Goal: Find specific page/section: Find specific page/section

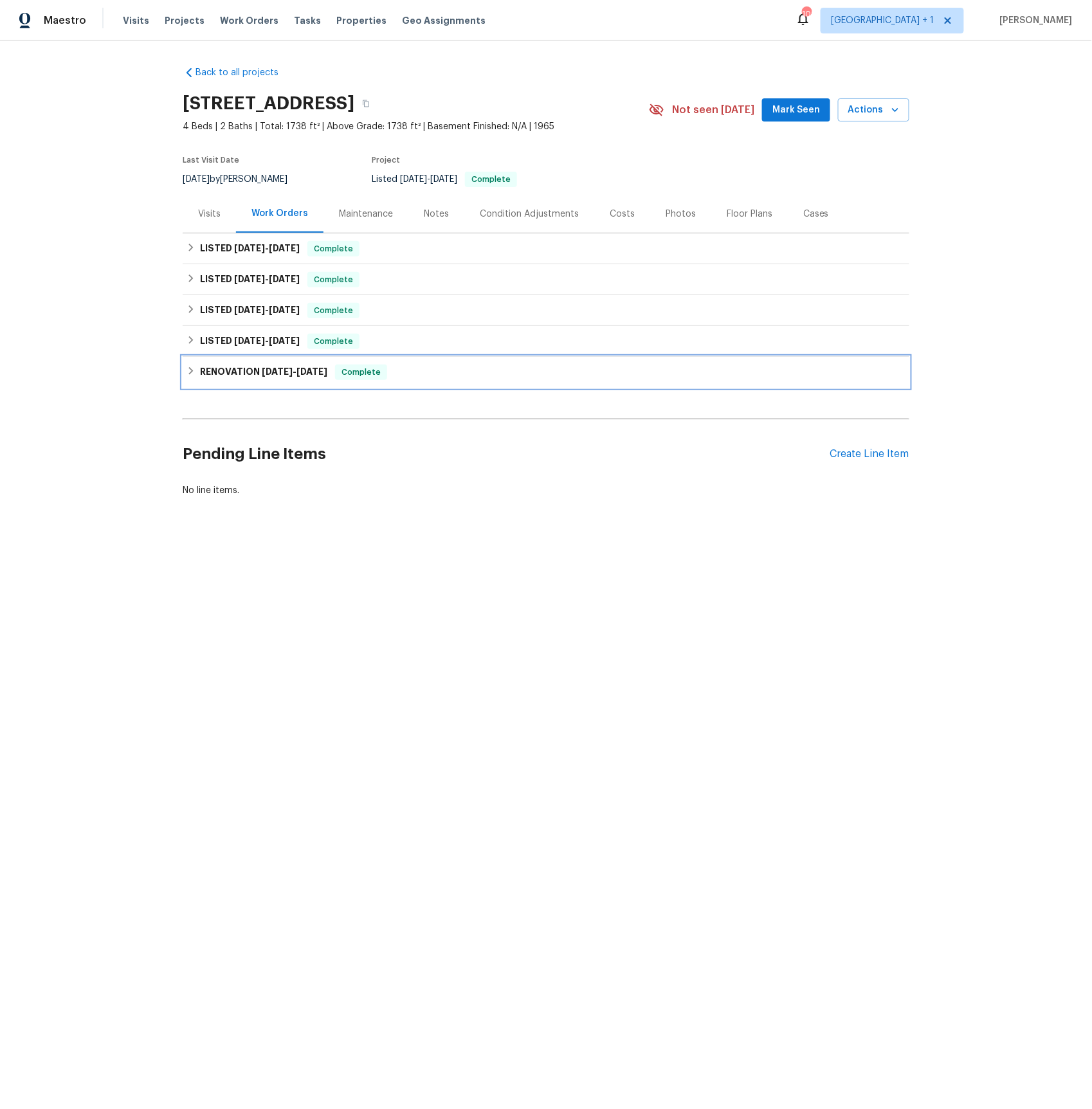
click at [250, 366] on h6 "RENOVATION [DATE] - [DATE]" at bounding box center [264, 372] width 127 height 15
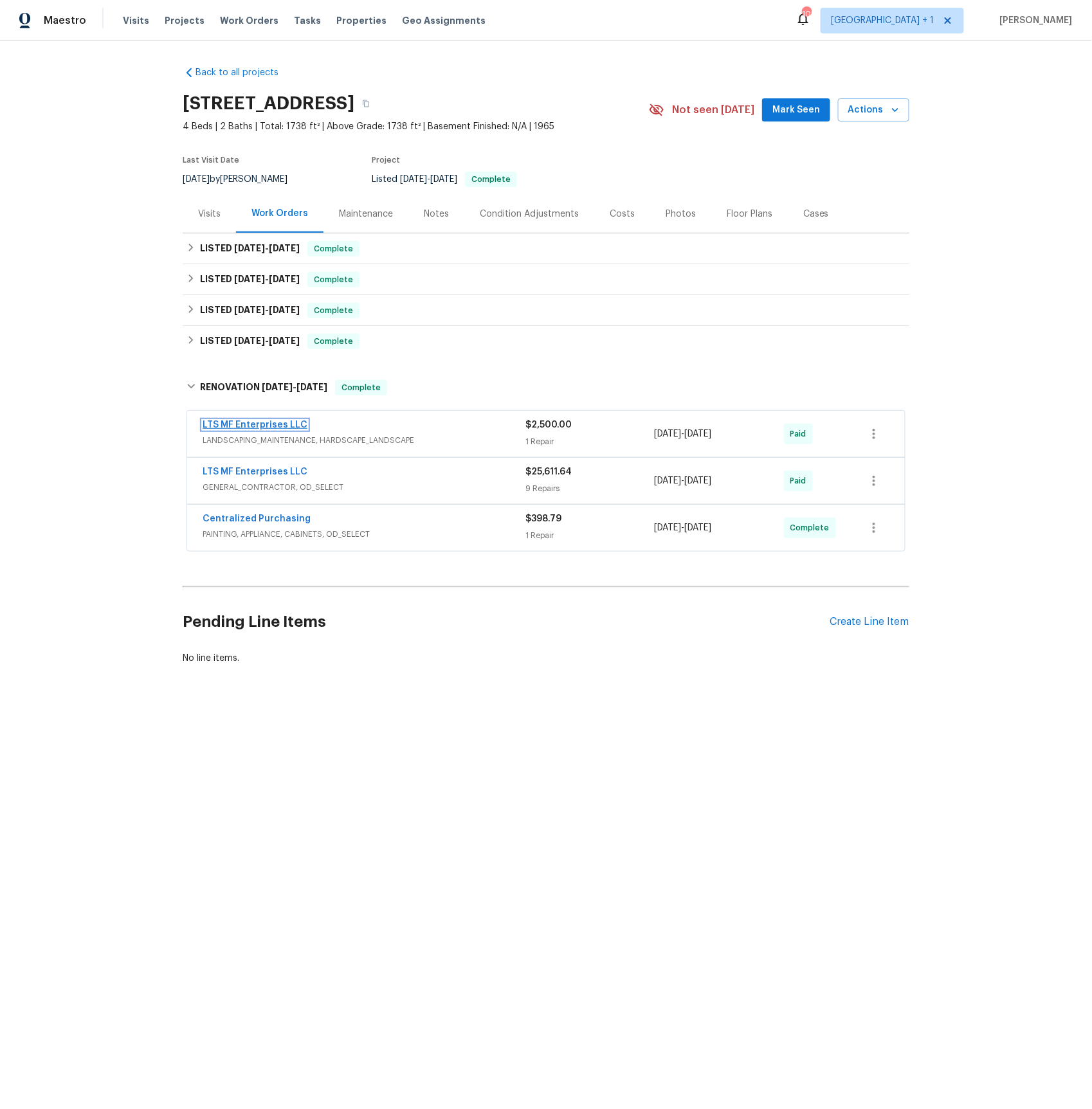
click at [226, 429] on link "LTS MF Enterprises LLC" at bounding box center [255, 425] width 105 height 9
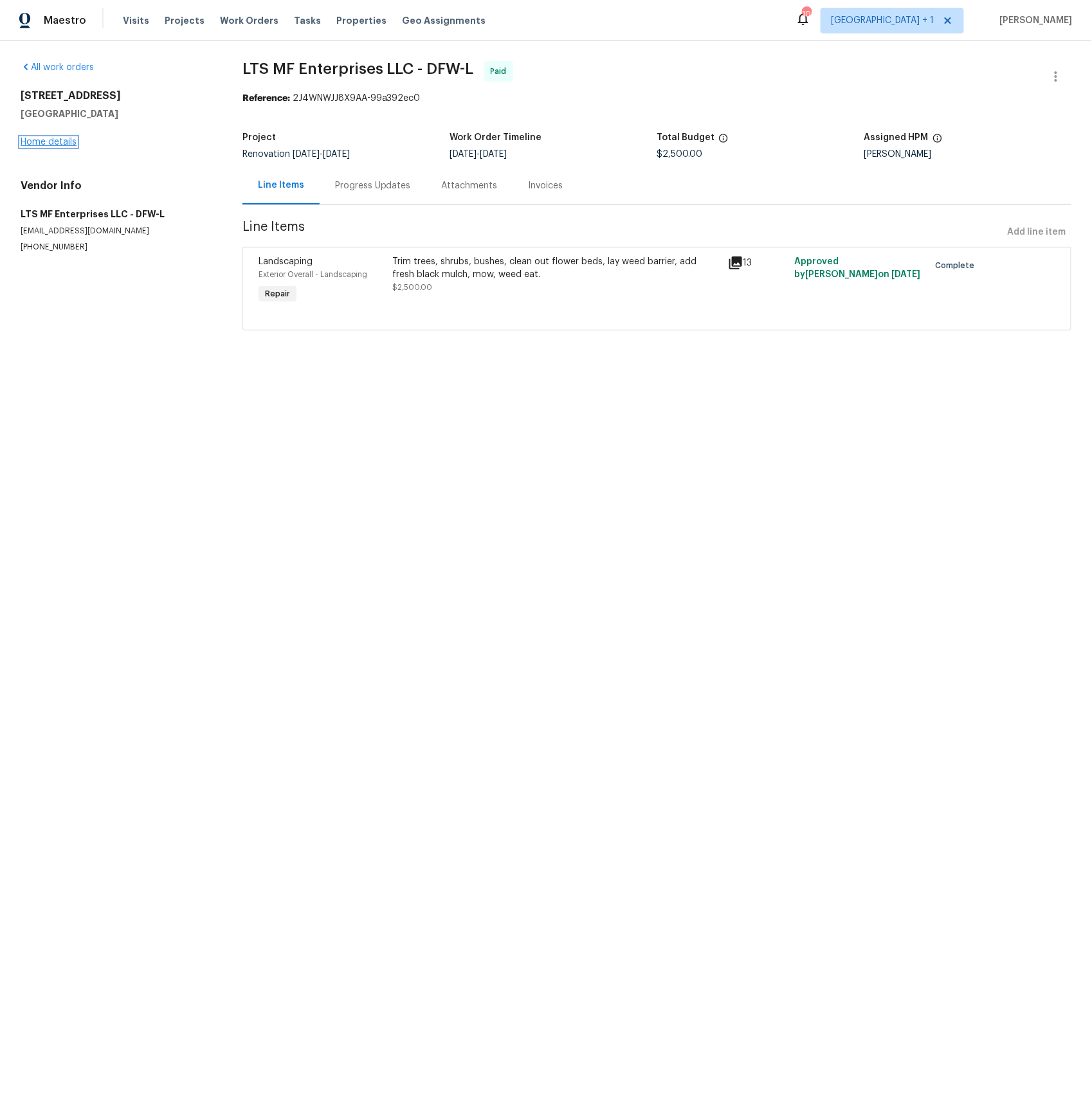
click at [56, 139] on link "Home details" at bounding box center [49, 142] width 56 height 9
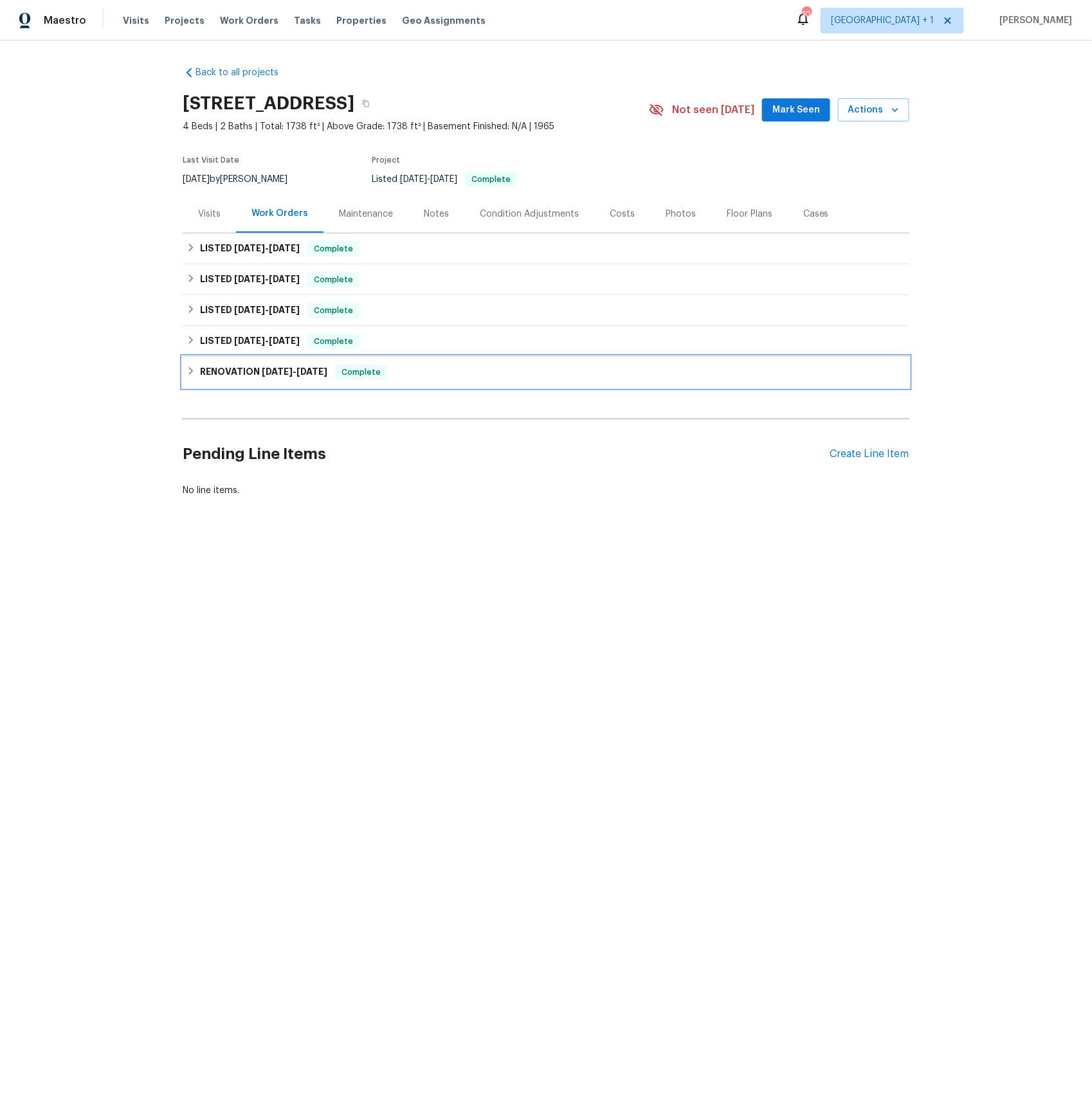
click at [279, 371] on span "[DATE]" at bounding box center [278, 372] width 31 height 9
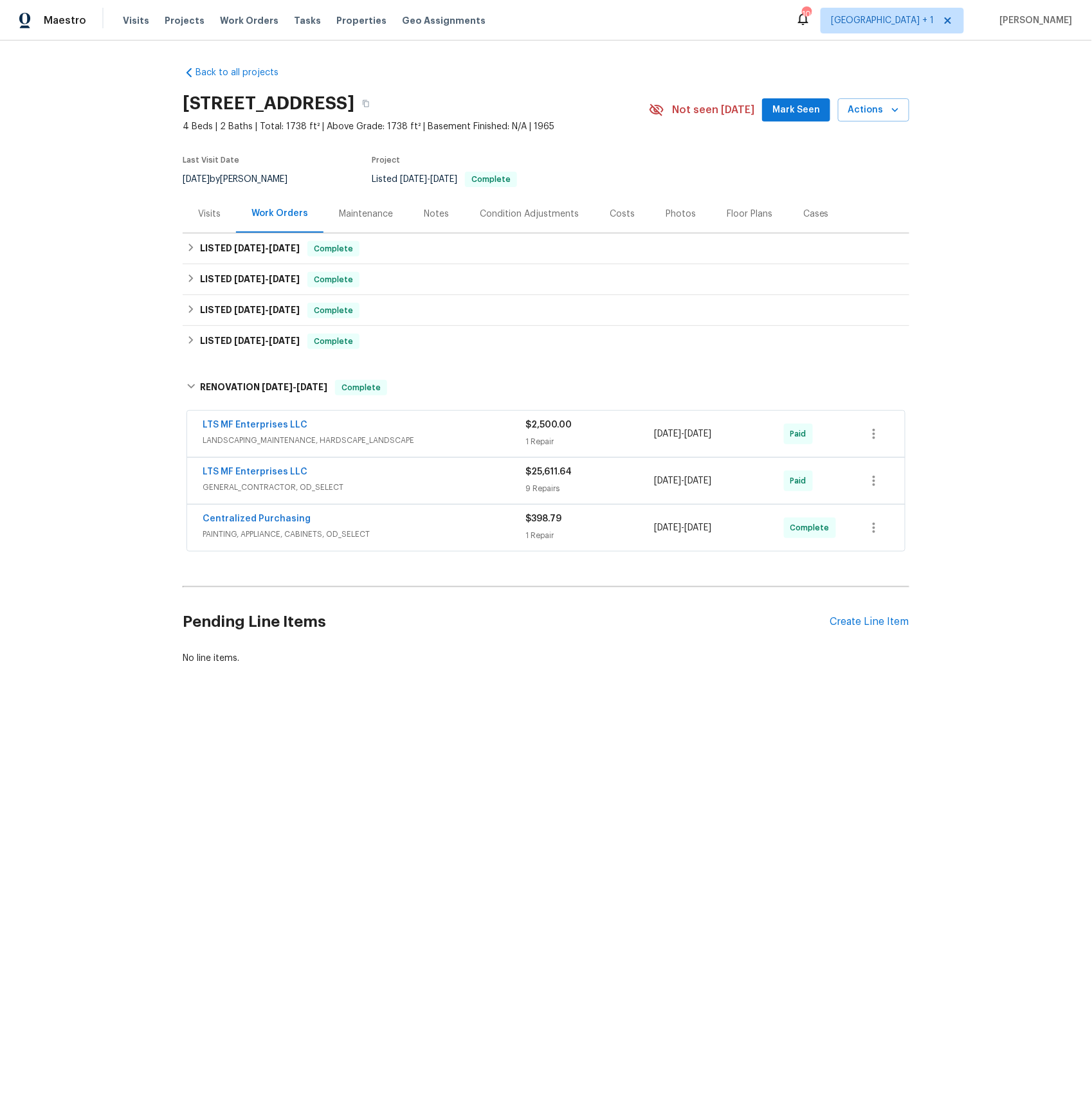
click at [223, 484] on span "GENERAL_CONTRACTOR, OD_SELECT" at bounding box center [364, 487] width 323 height 13
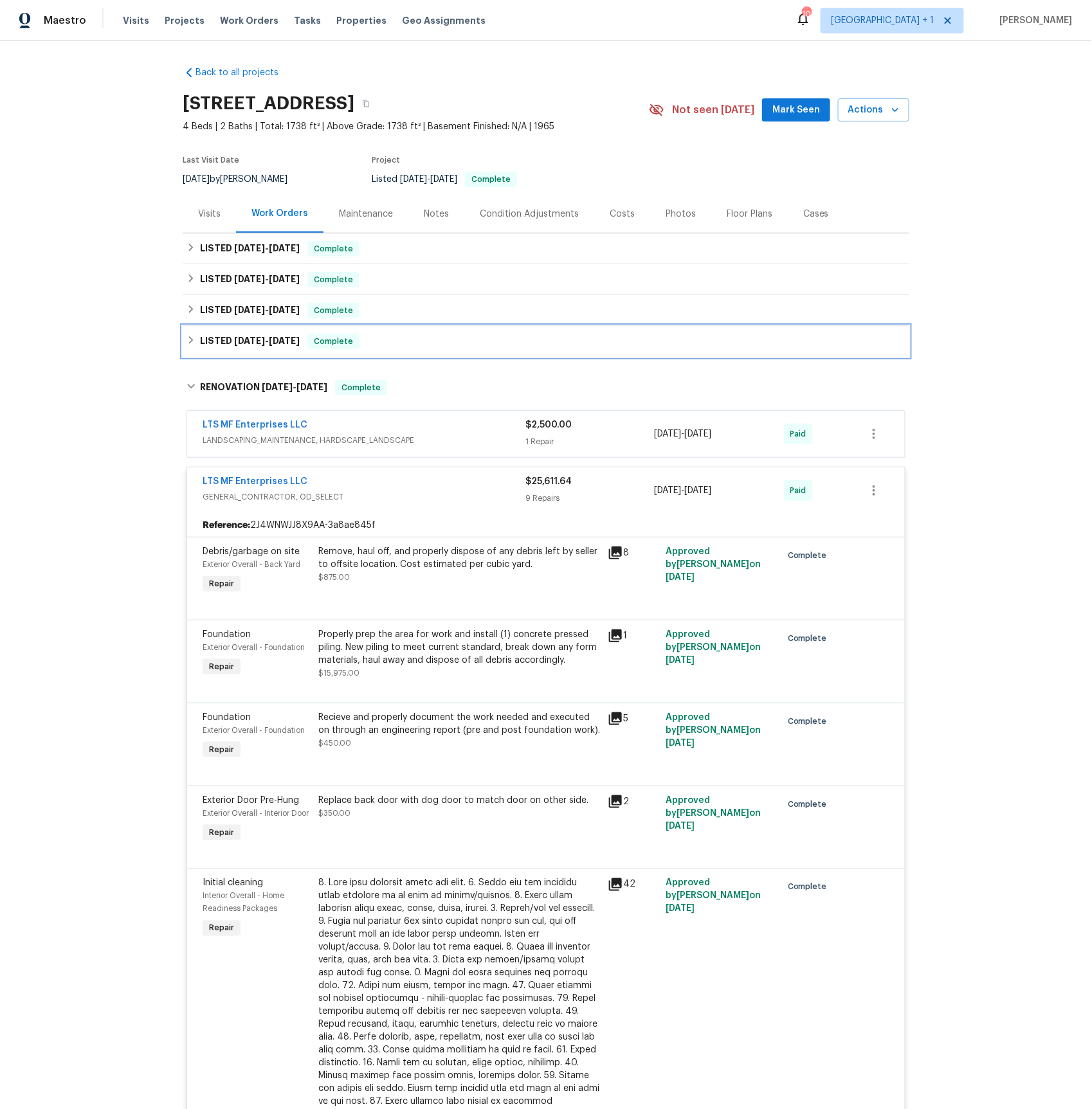
click at [228, 340] on h6 "LISTED [DATE] - [DATE]" at bounding box center [250, 341] width 100 height 15
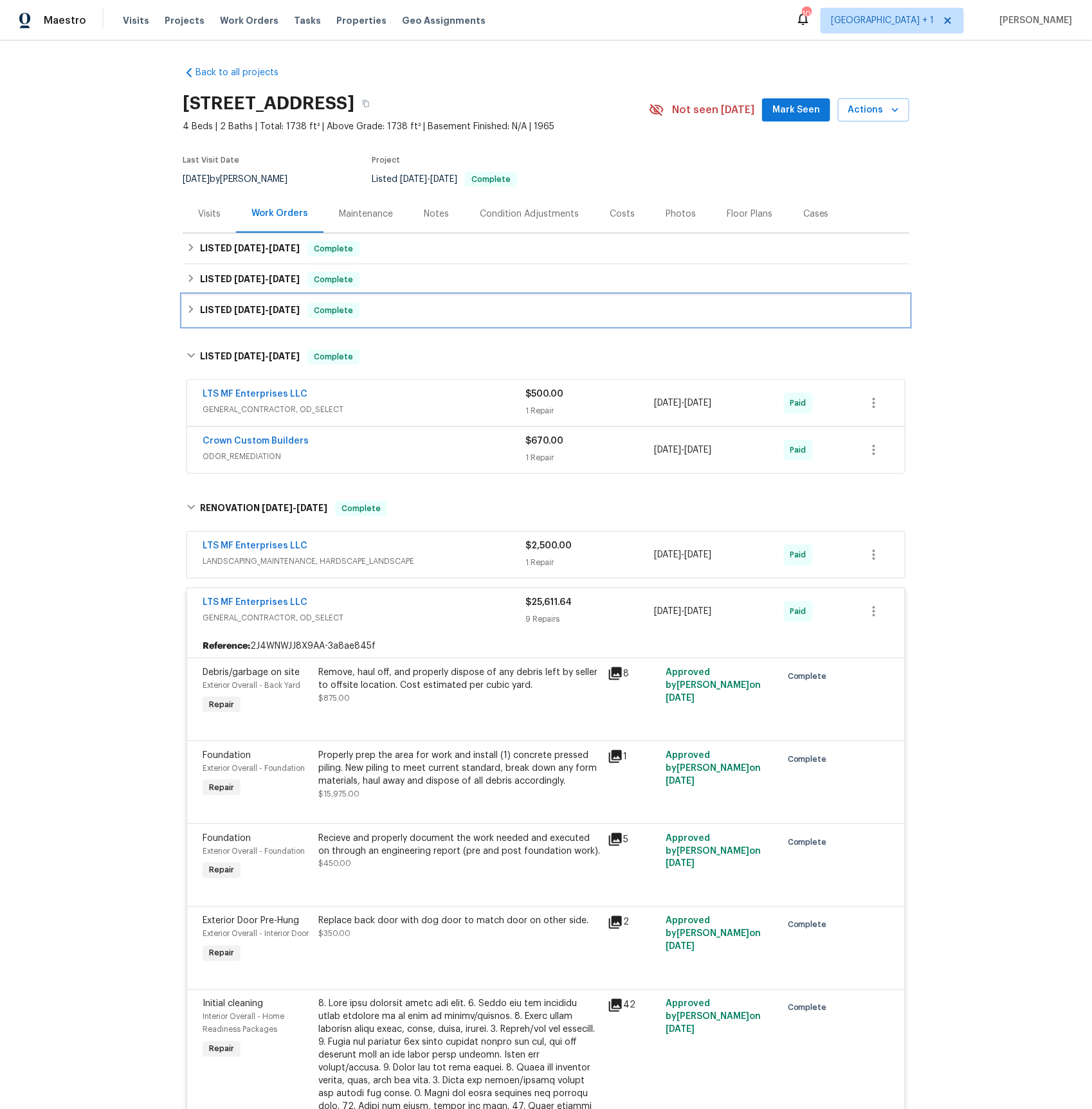
click at [249, 306] on span "[DATE]" at bounding box center [249, 310] width 31 height 9
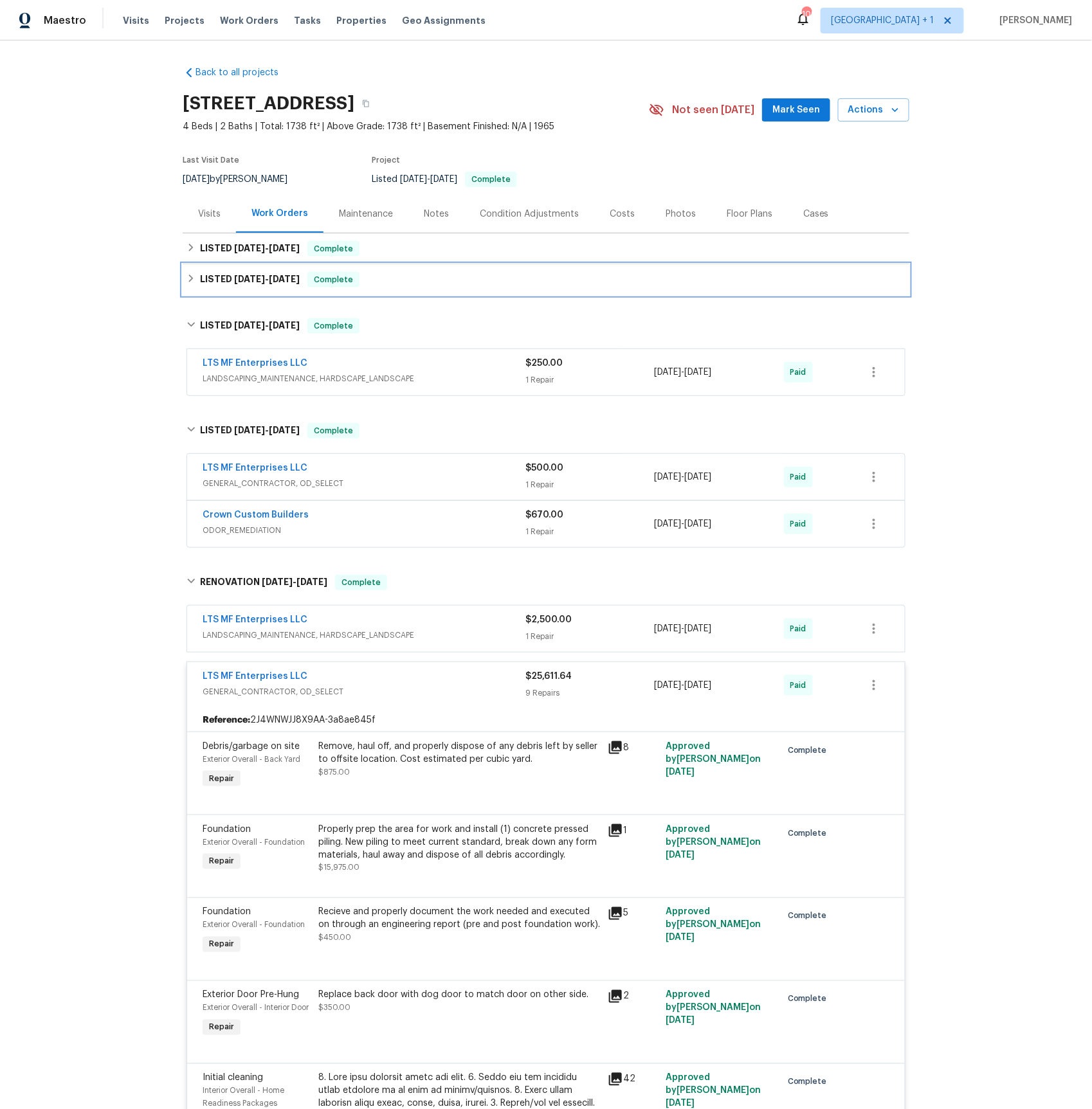
click at [249, 281] on span "[DATE]" at bounding box center [249, 279] width 31 height 9
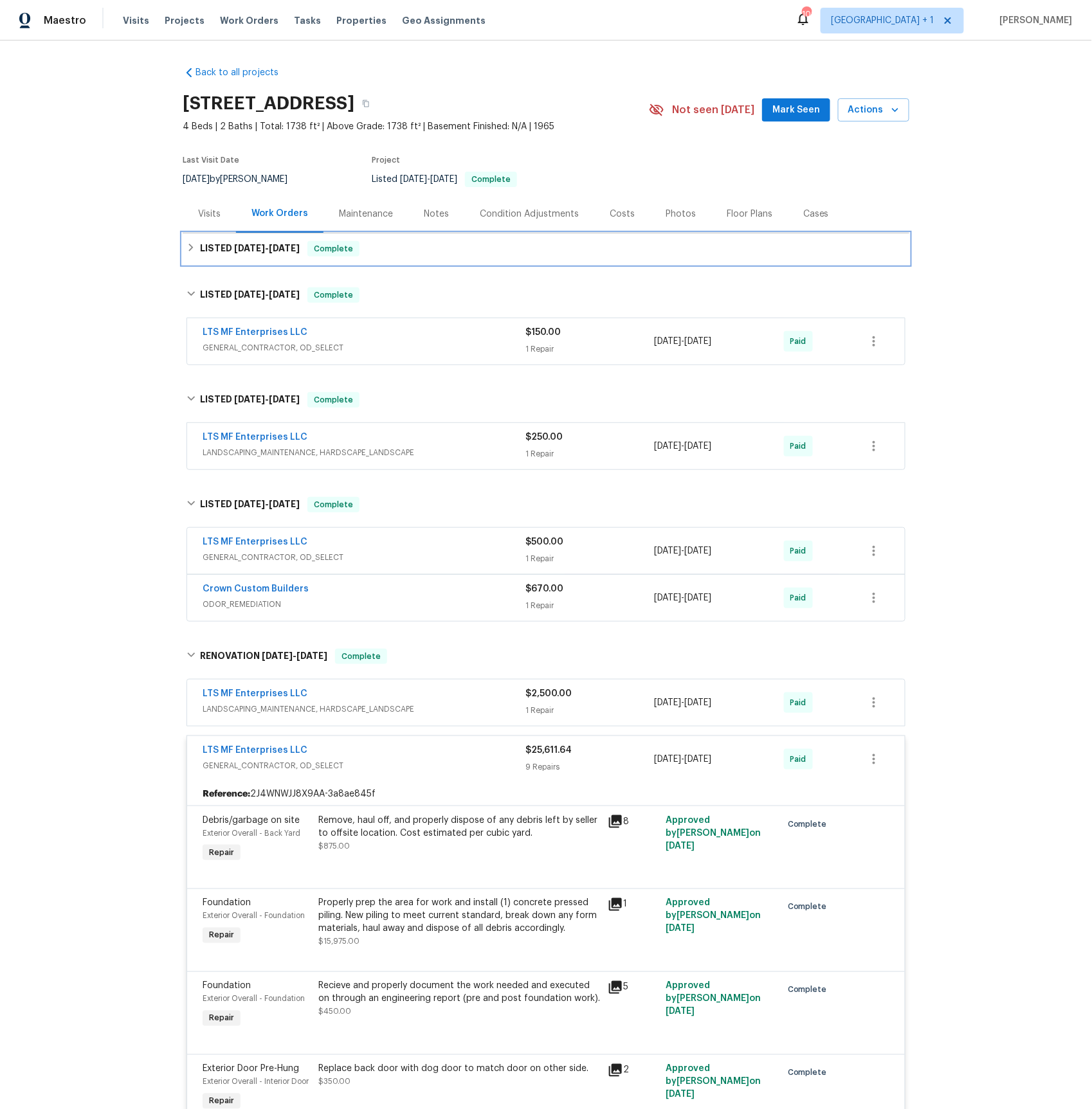
click at [252, 248] on span "[DATE]" at bounding box center [249, 248] width 31 height 9
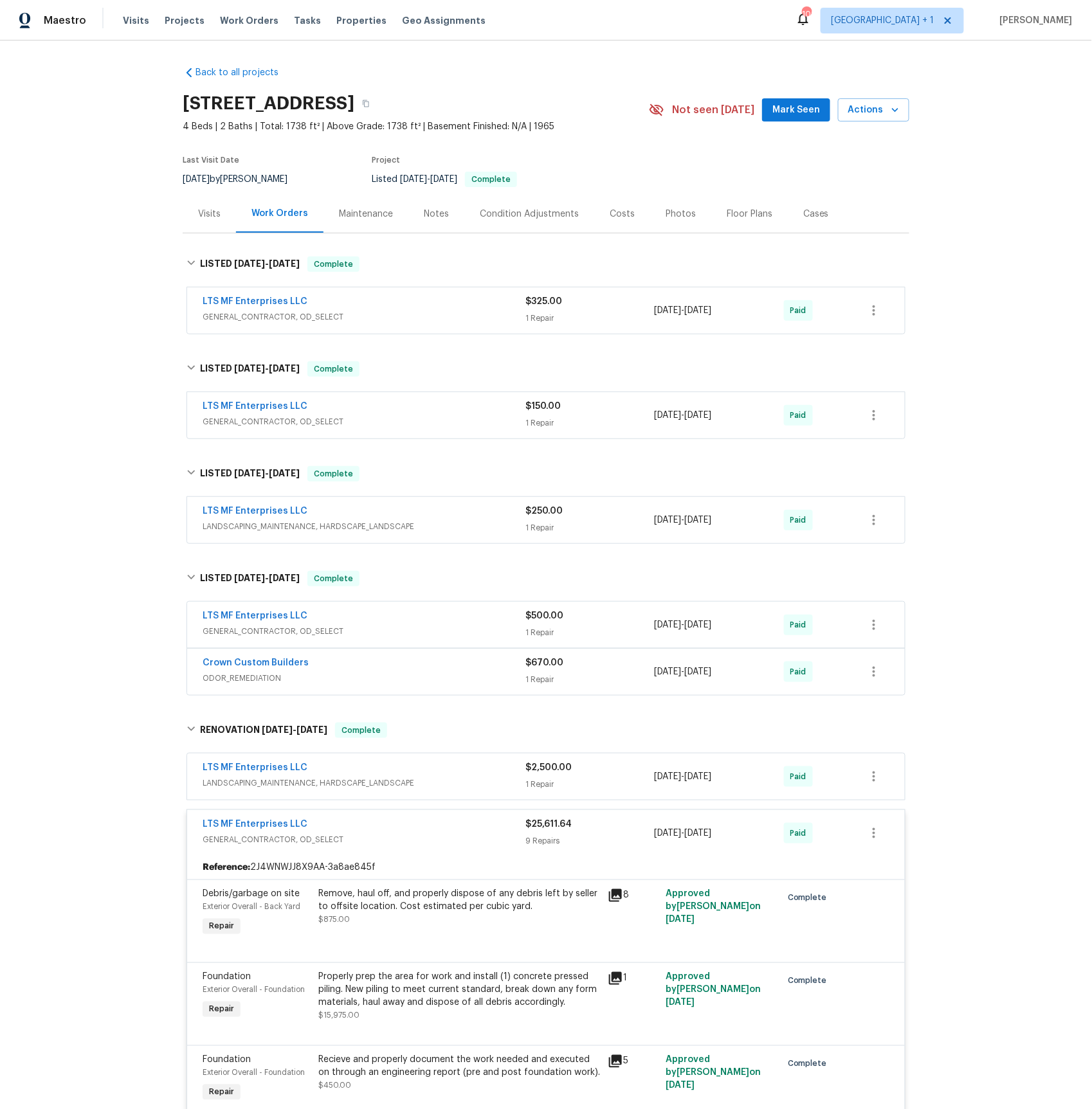
click at [236, 317] on span "GENERAL_CONTRACTOR, OD_SELECT" at bounding box center [364, 317] width 323 height 13
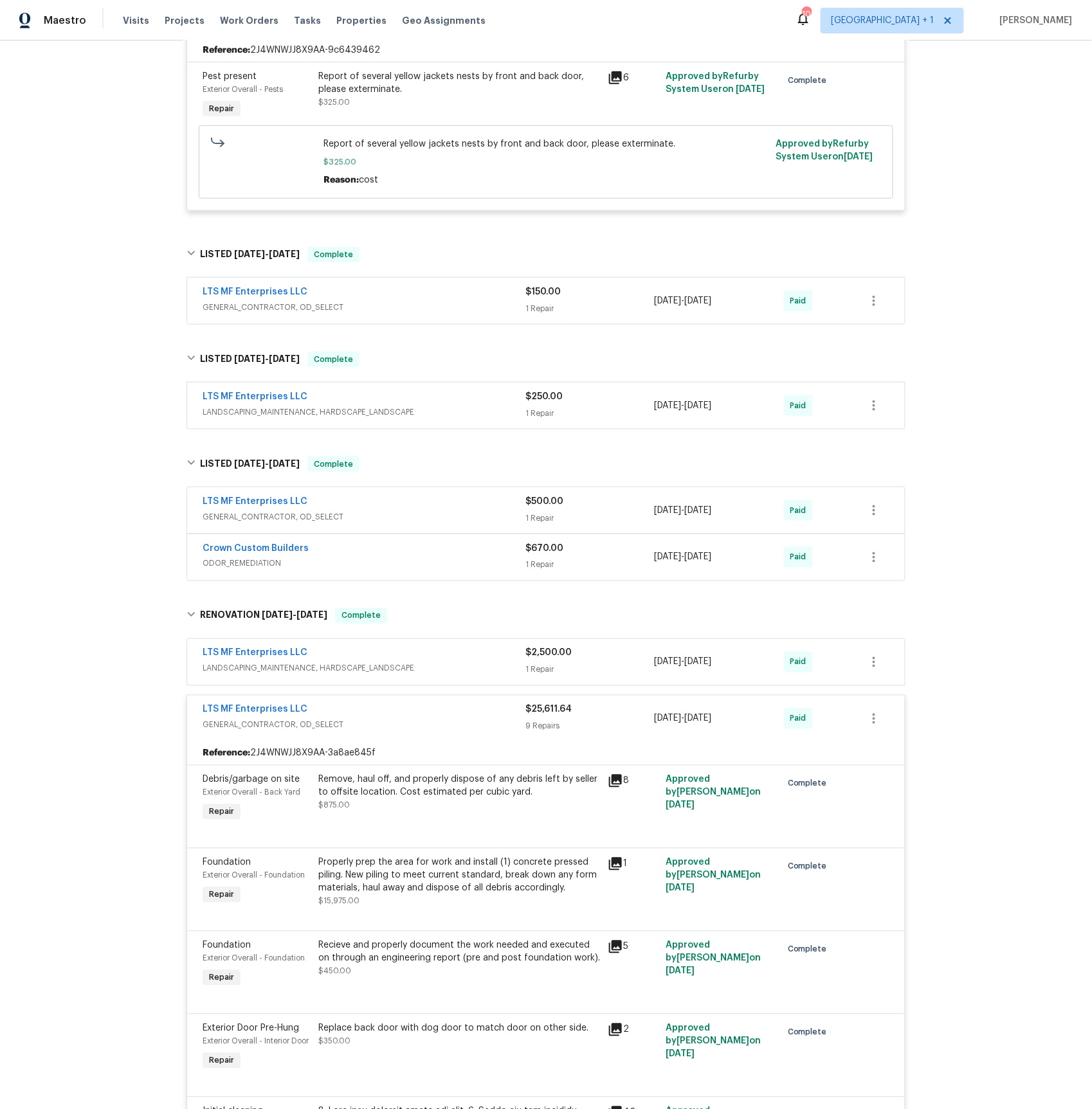
scroll to position [325, 0]
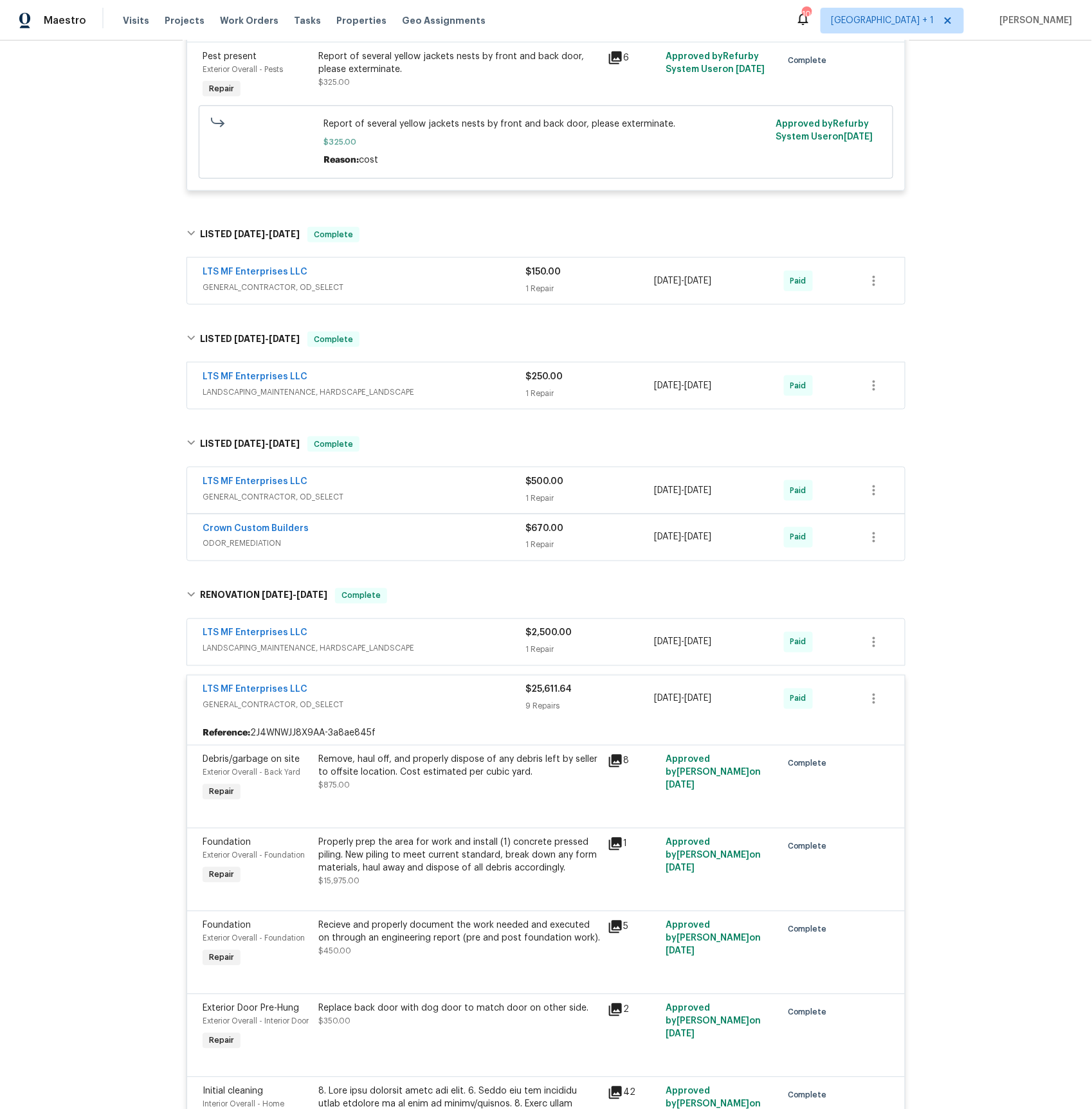
click at [244, 291] on span "GENERAL_CONTRACTOR, OD_SELECT" at bounding box center [364, 287] width 323 height 13
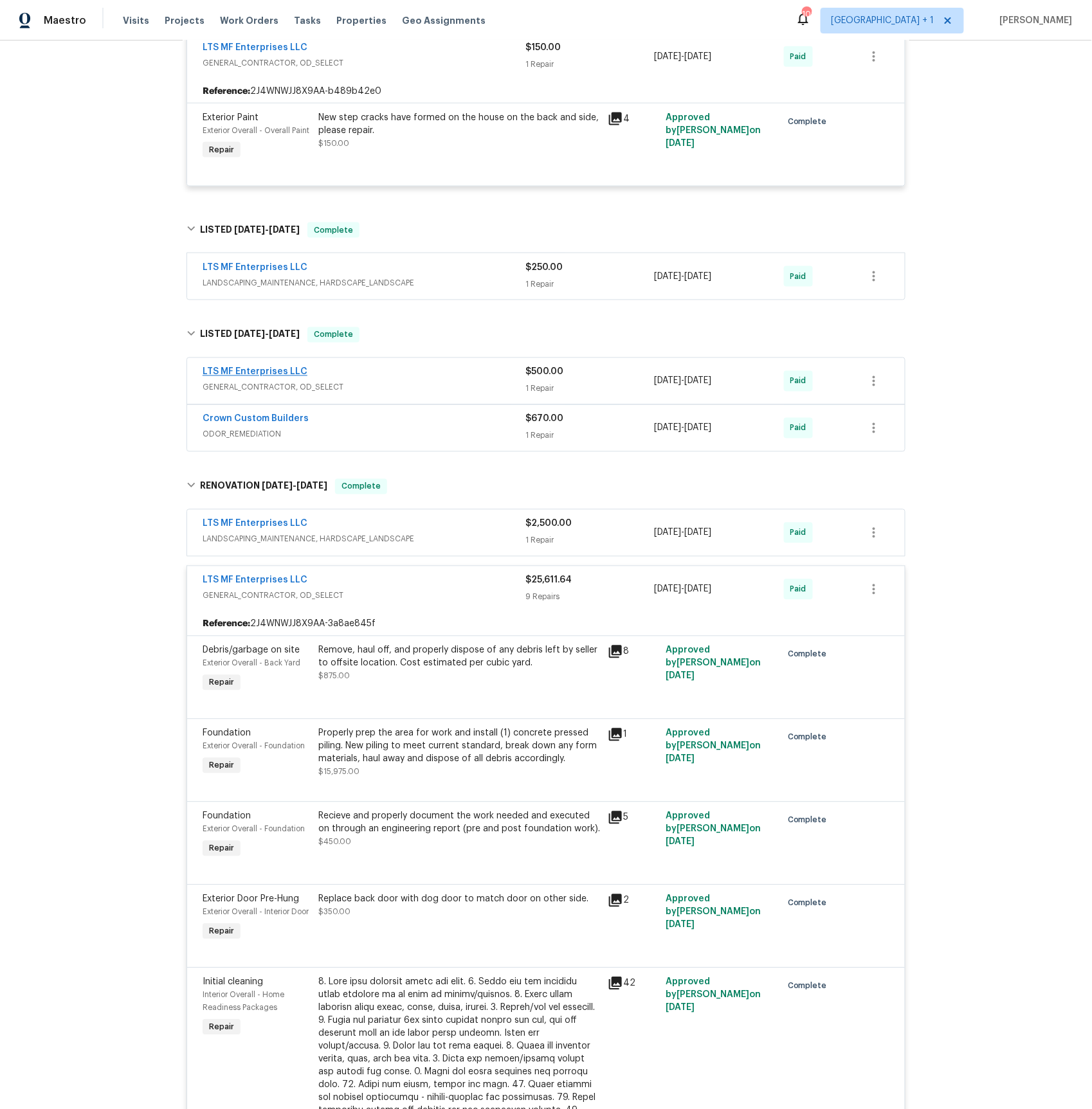
scroll to position [571, 0]
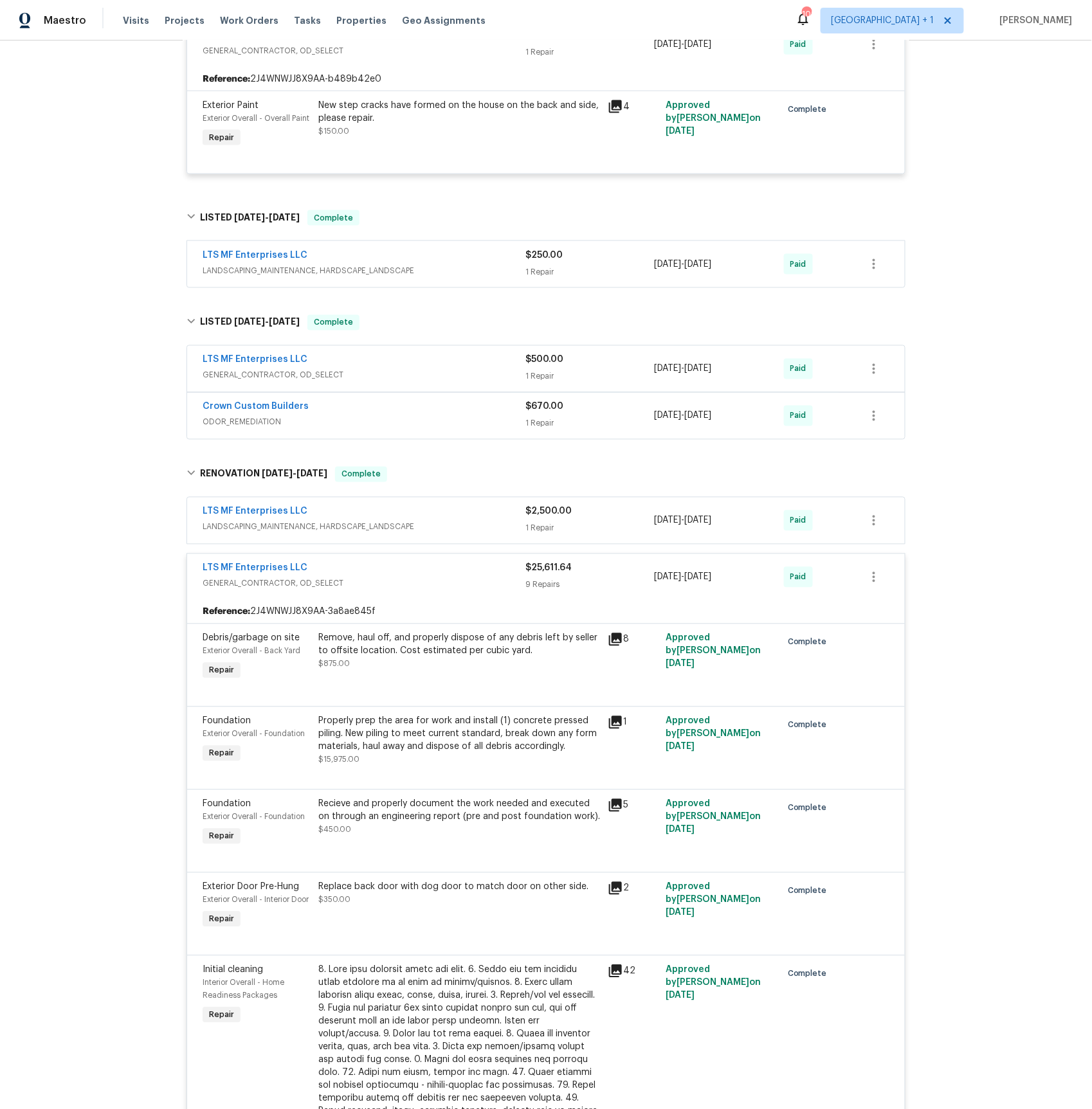
click at [264, 277] on span "LANDSCAPING_MAINTENANCE, HARDSCAPE_LANDSCAPE" at bounding box center [364, 270] width 323 height 13
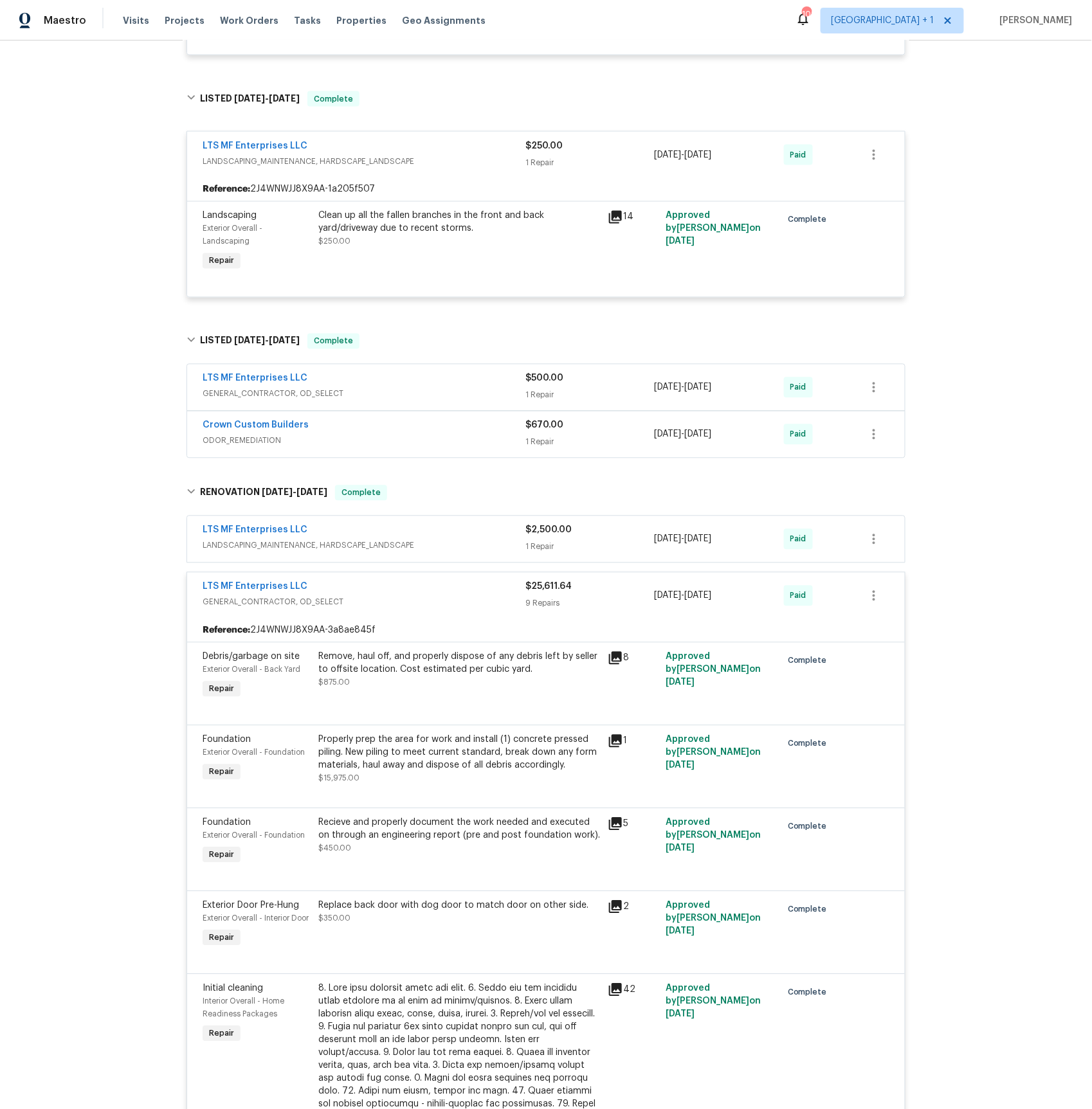
scroll to position [691, 0]
click at [251, 400] on span "GENERAL_CONTRACTOR, OD_SELECT" at bounding box center [364, 394] width 323 height 13
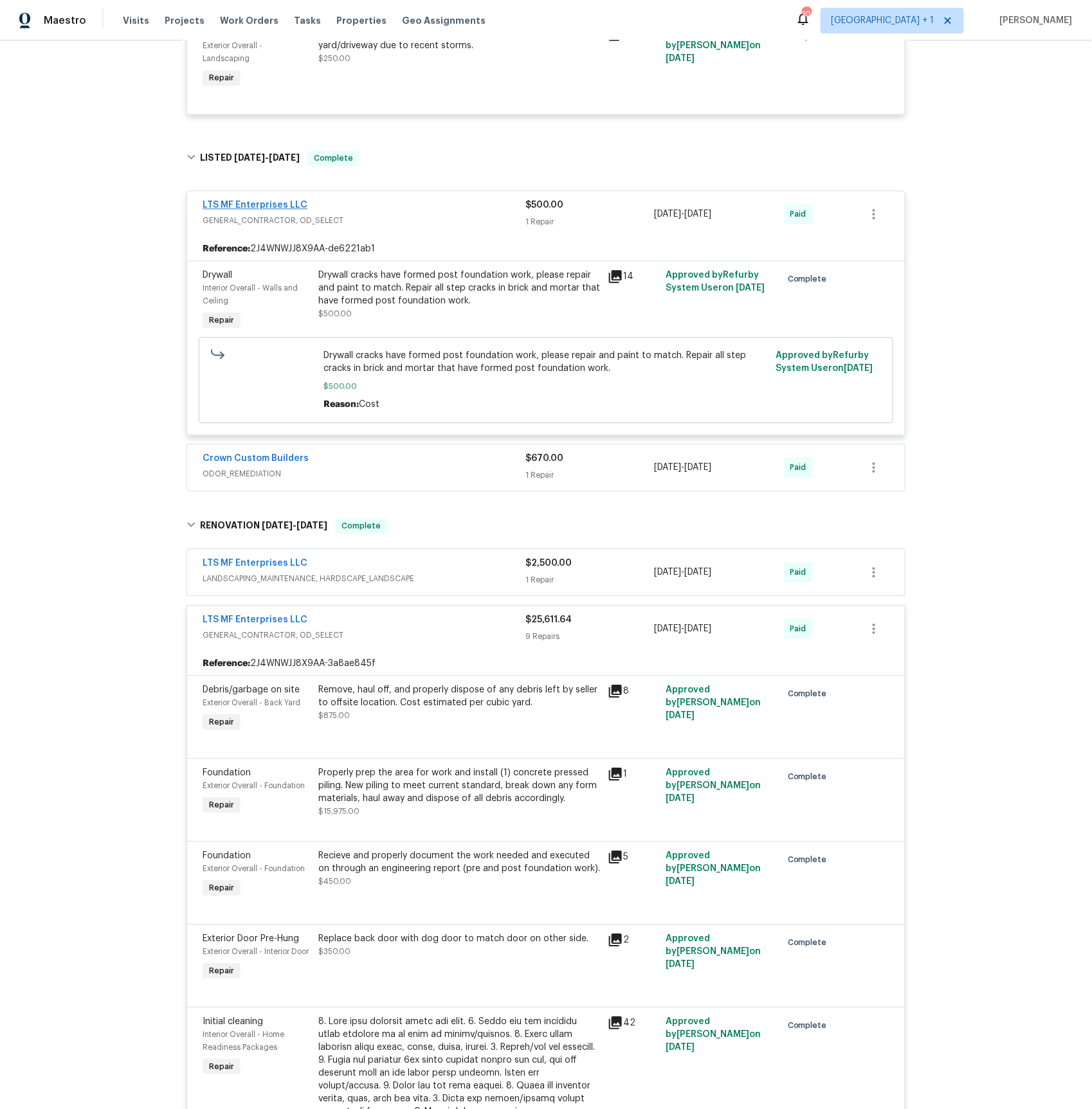
scroll to position [931, 0]
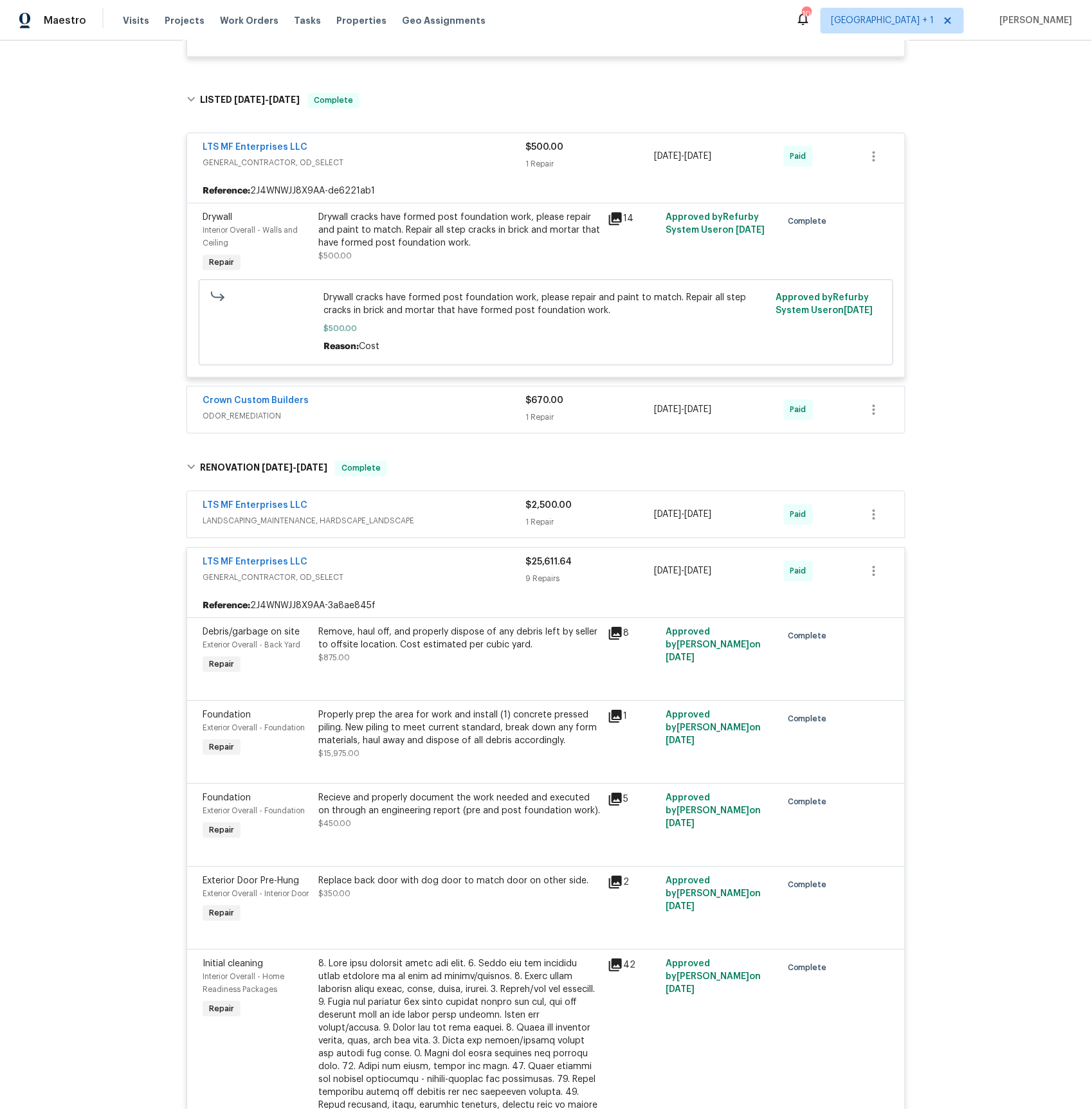
click at [246, 423] on span "ODOR_REMEDIATION" at bounding box center [364, 416] width 323 height 13
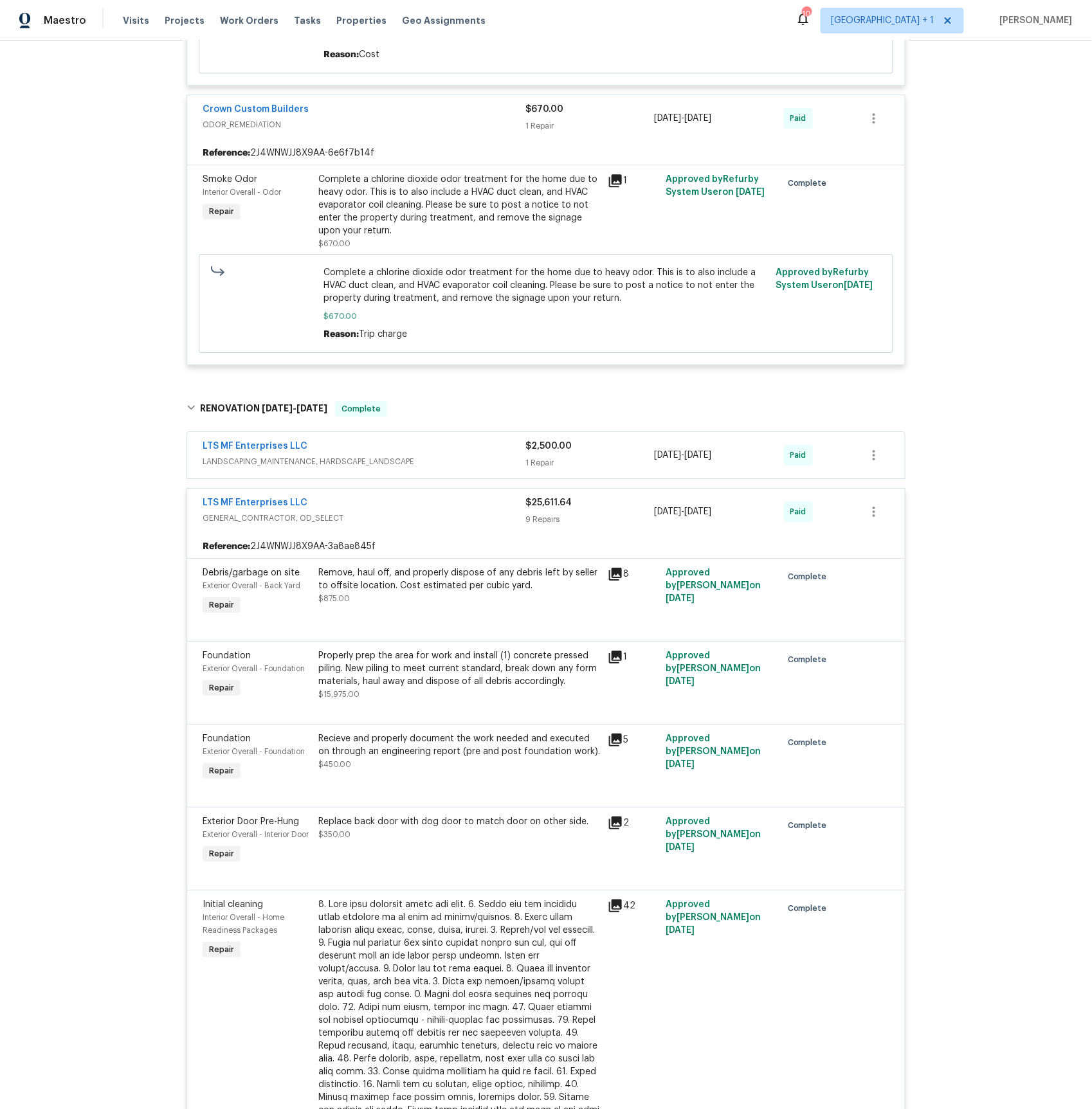
scroll to position [1242, 0]
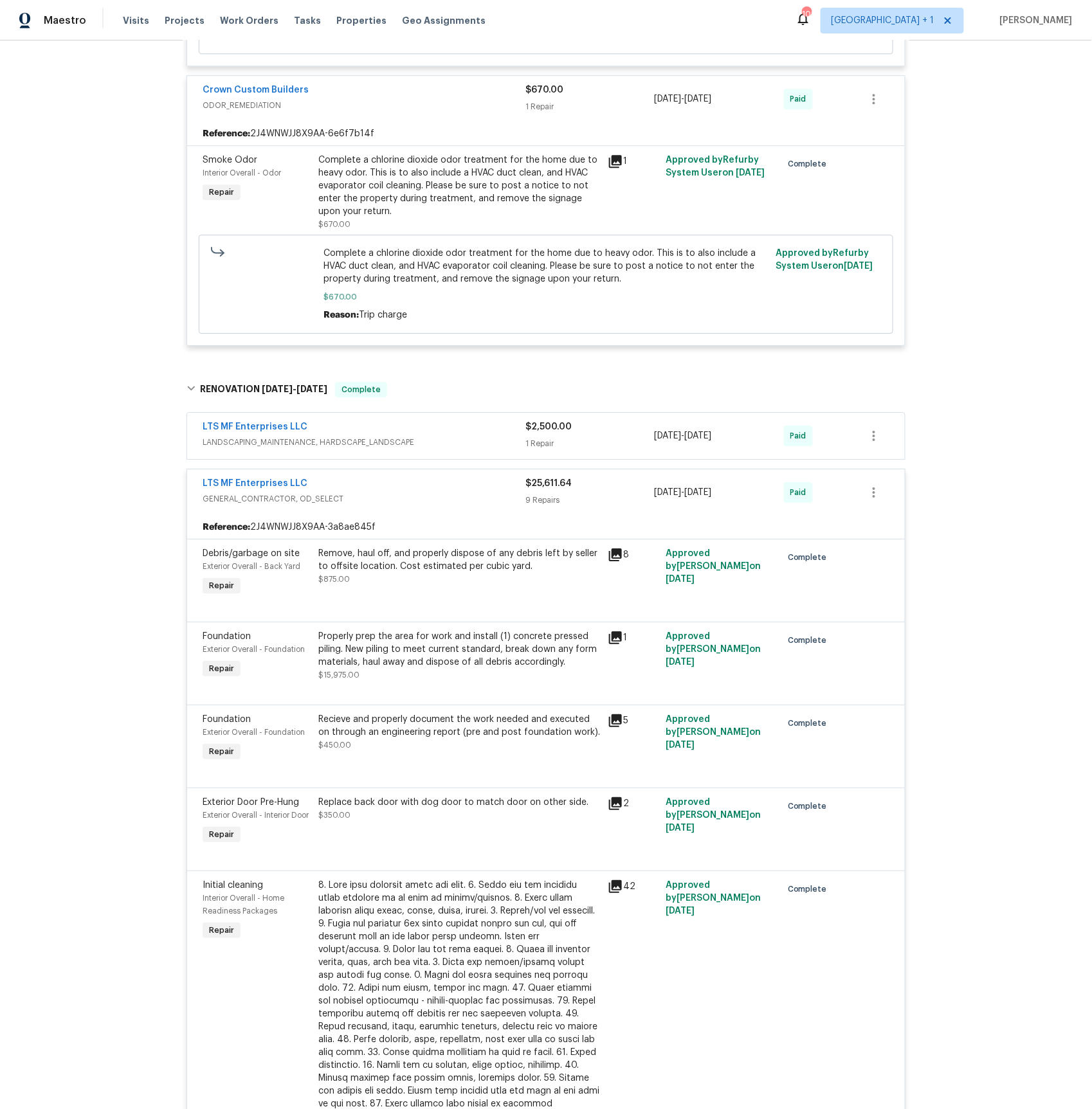
click at [266, 449] on span "LANDSCAPING_MAINTENANCE, HARDSCAPE_LANDSCAPE" at bounding box center [364, 443] width 323 height 13
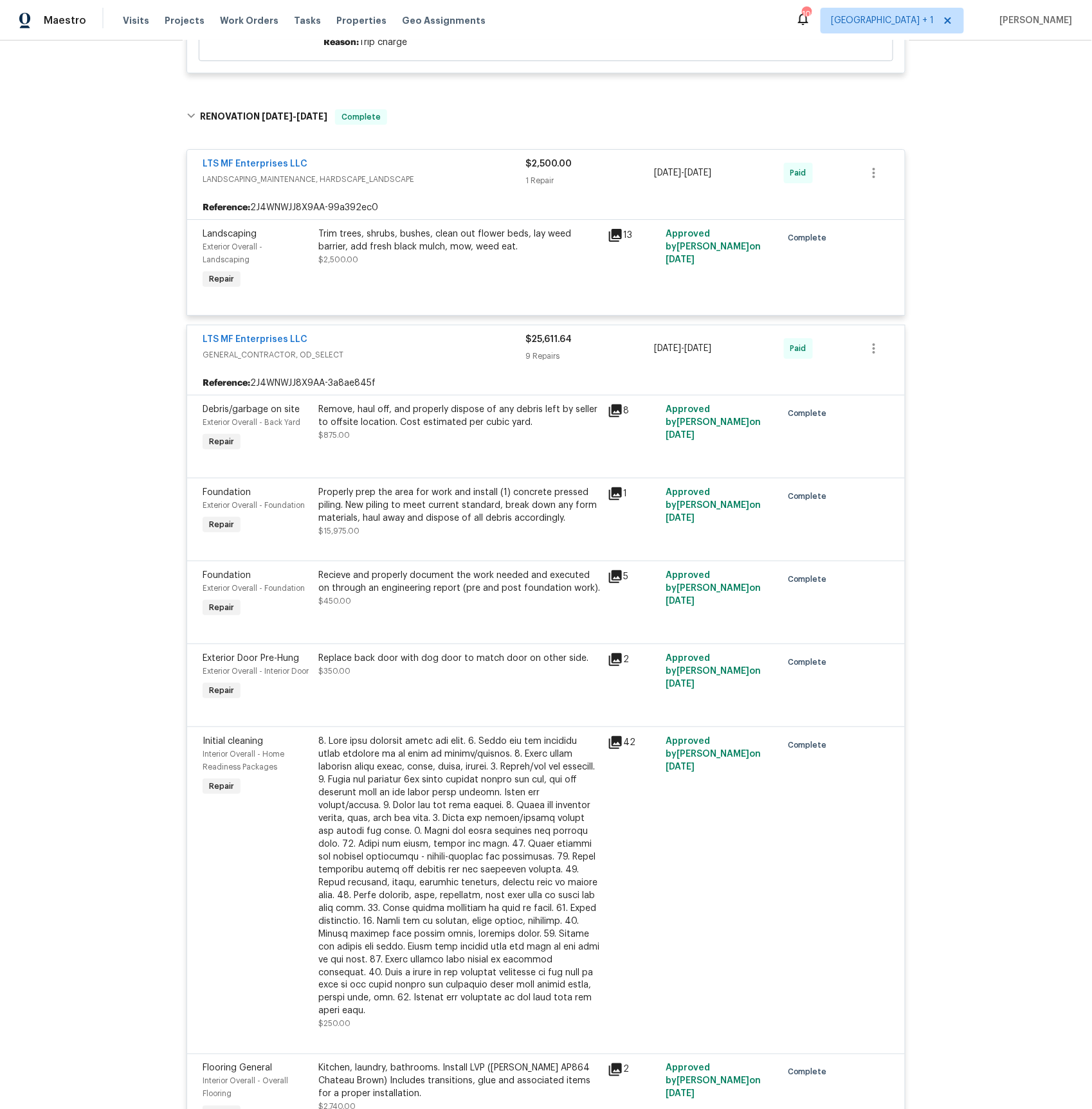
scroll to position [1647, 0]
